Goal: Check status: Check status

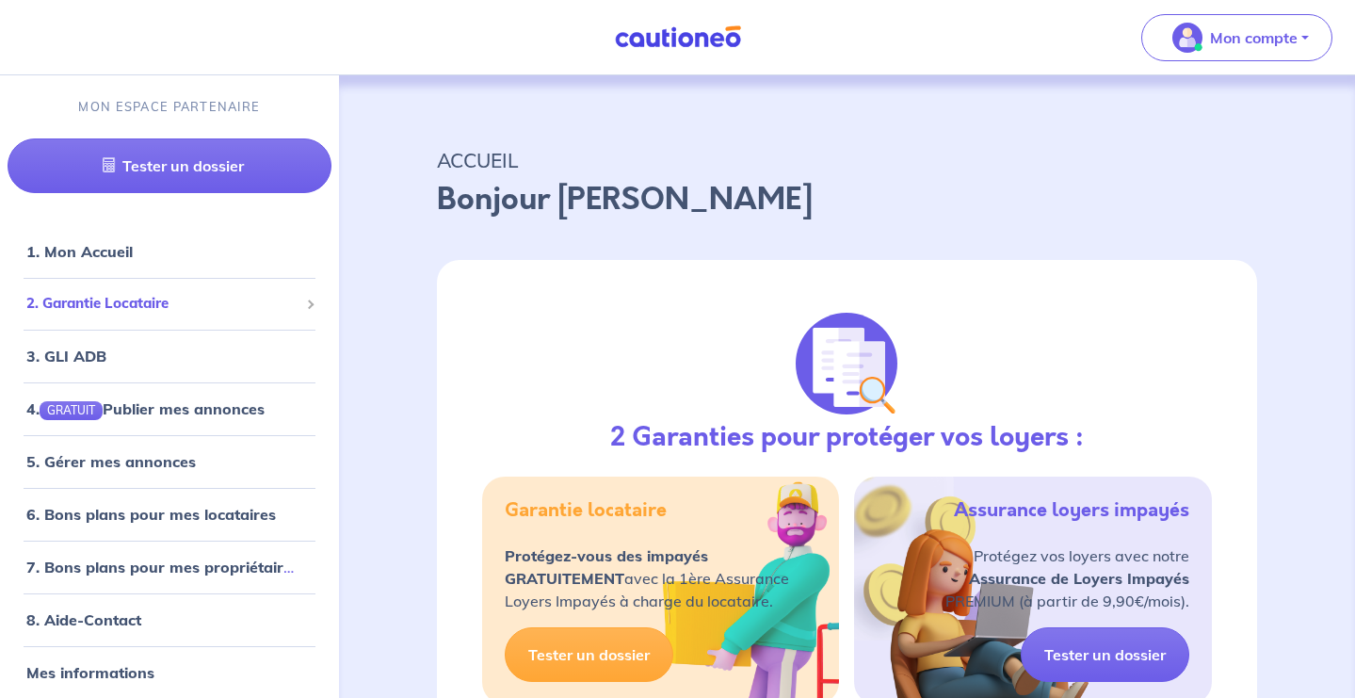
click at [175, 295] on span "2. Garantie Locataire" at bounding box center [162, 304] width 272 height 22
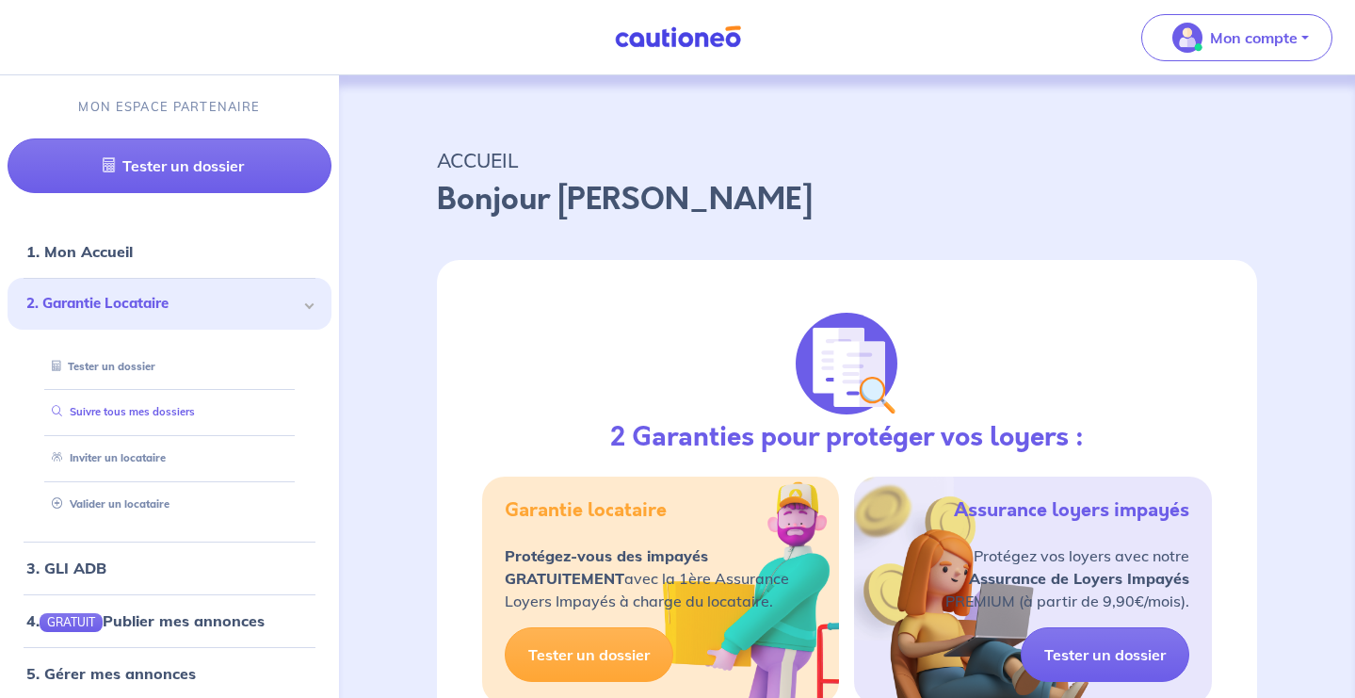
click at [135, 413] on link "Suivre tous mes dossiers" at bounding box center [119, 411] width 151 height 13
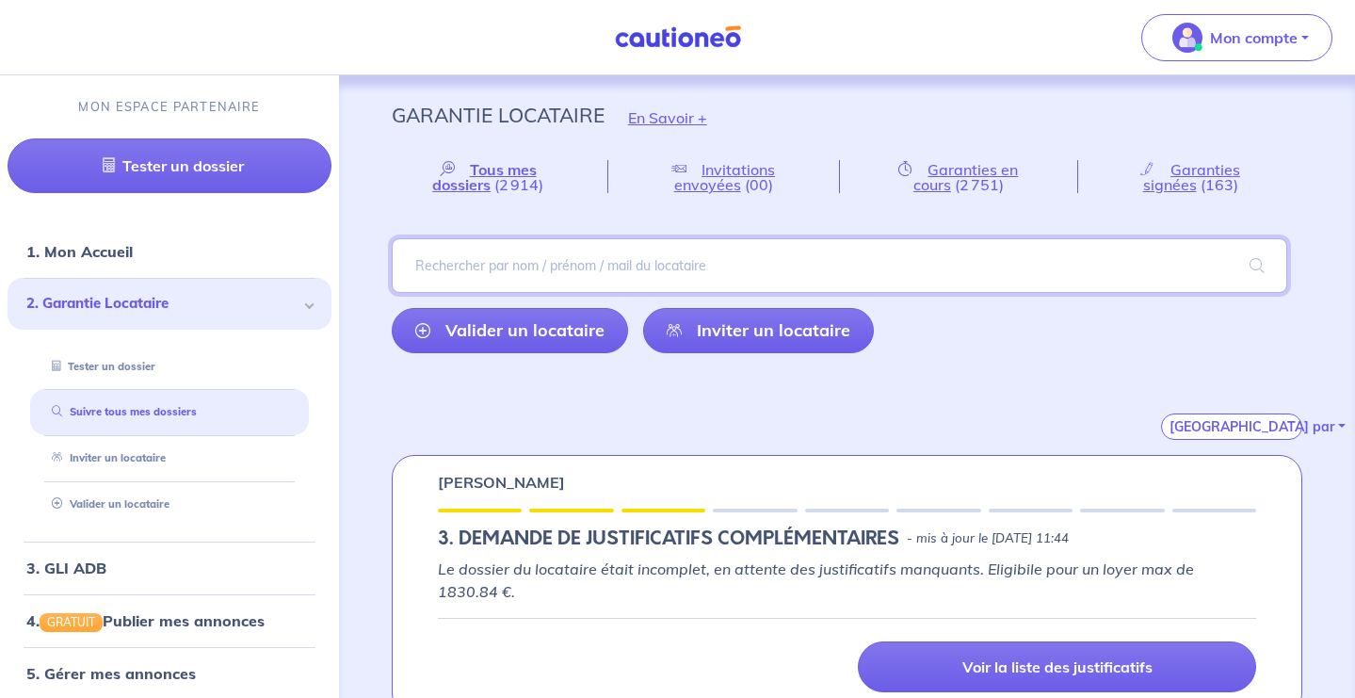
click at [625, 263] on input "search" at bounding box center [840, 265] width 896 height 55
type input "sarmezan"
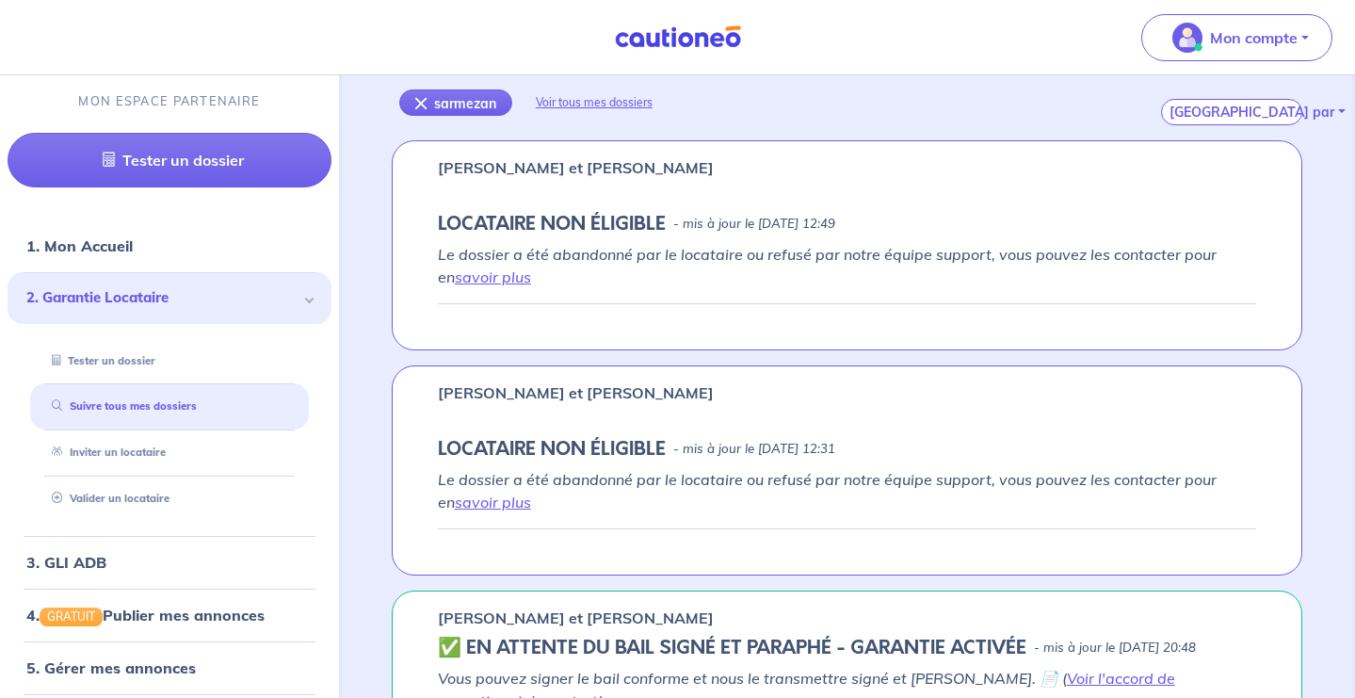
scroll to position [512, 0]
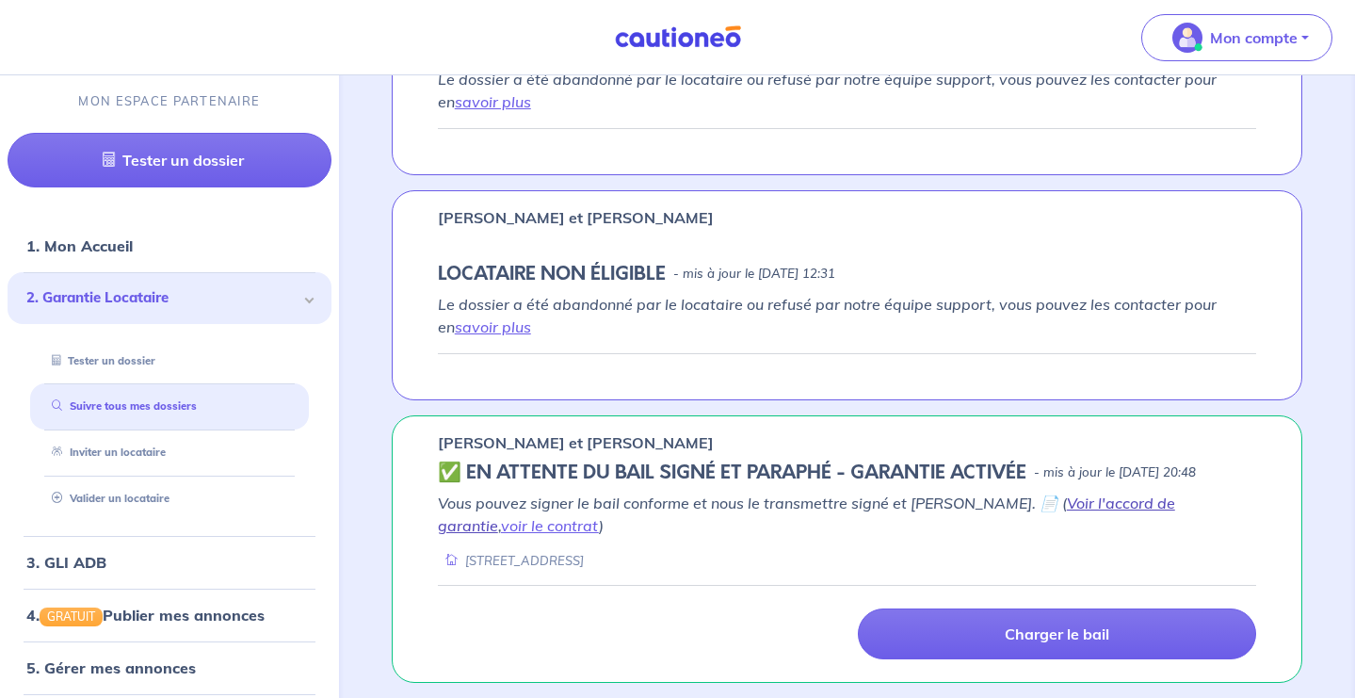
click at [1044, 503] on link "Voir l'accord de garantie" at bounding box center [807, 514] width 738 height 41
click at [599, 516] on link "voir le contrat" at bounding box center [550, 525] width 98 height 19
